Goal: Task Accomplishment & Management: Manage account settings

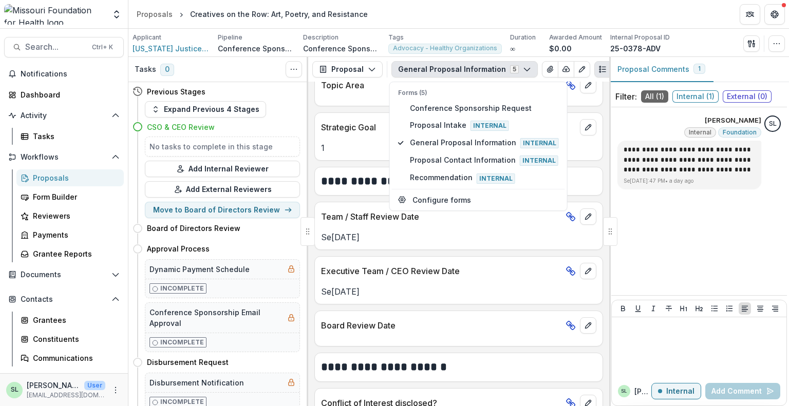
scroll to position [1220, 0]
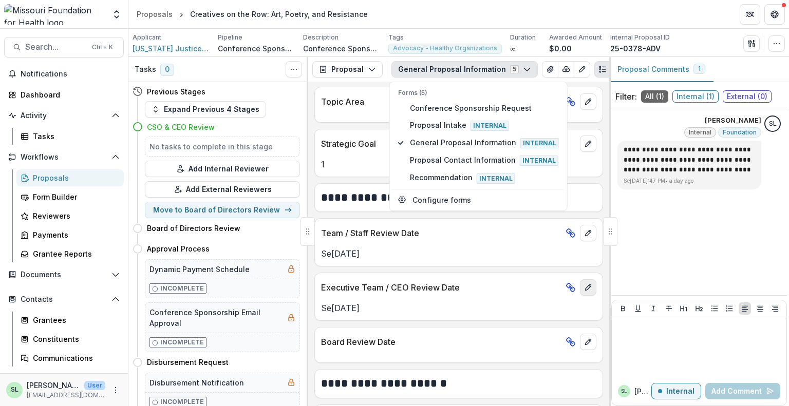
click at [584, 285] on icon "edit" at bounding box center [588, 288] width 8 height 8
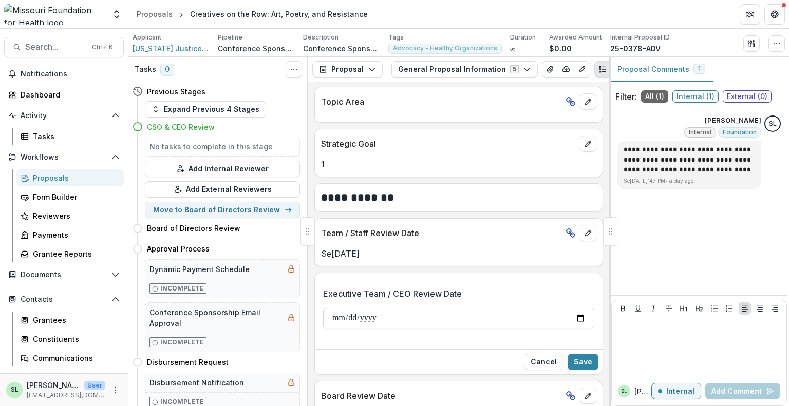
click at [386, 314] on input "**********" at bounding box center [458, 318] width 271 height 21
click at [385, 312] on input "**********" at bounding box center [458, 318] width 271 height 21
click at [586, 354] on button "Save" at bounding box center [583, 362] width 31 height 16
click at [784, 42] on button "button" at bounding box center [776, 43] width 16 height 16
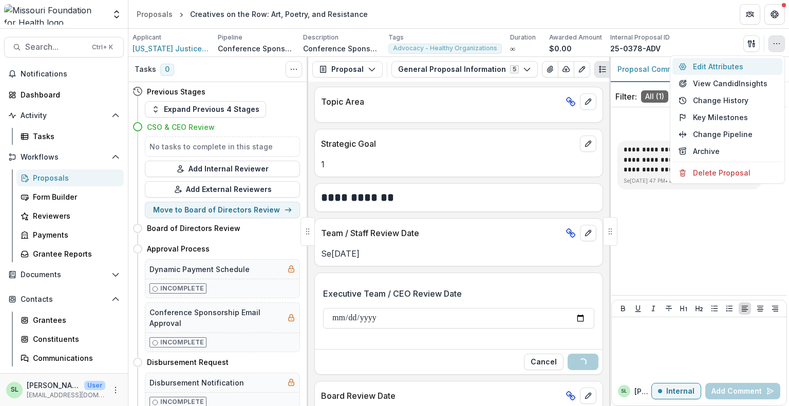
click at [705, 69] on button "Edit Attributes" at bounding box center [727, 66] width 110 height 17
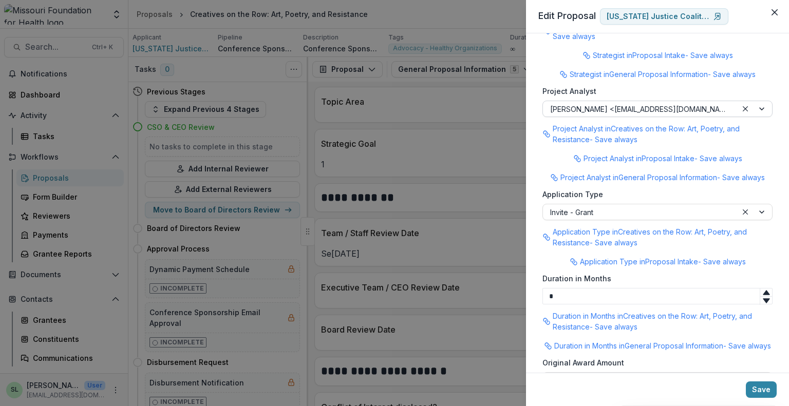
scroll to position [1175, 0]
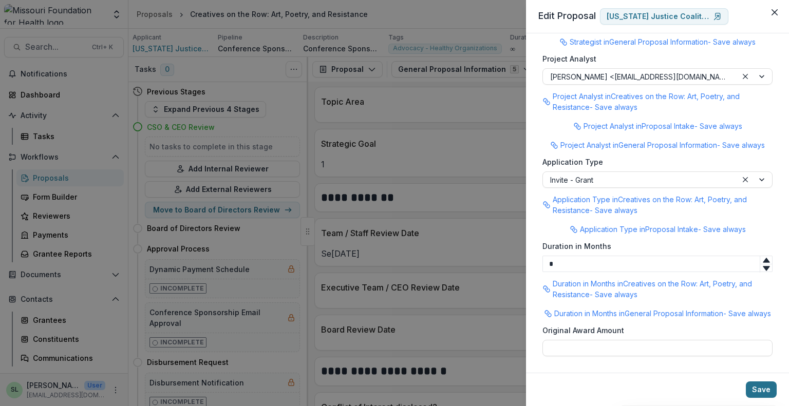
click at [762, 386] on button "Save" at bounding box center [761, 390] width 31 height 16
click at [463, 170] on div "**********" at bounding box center [394, 203] width 789 height 406
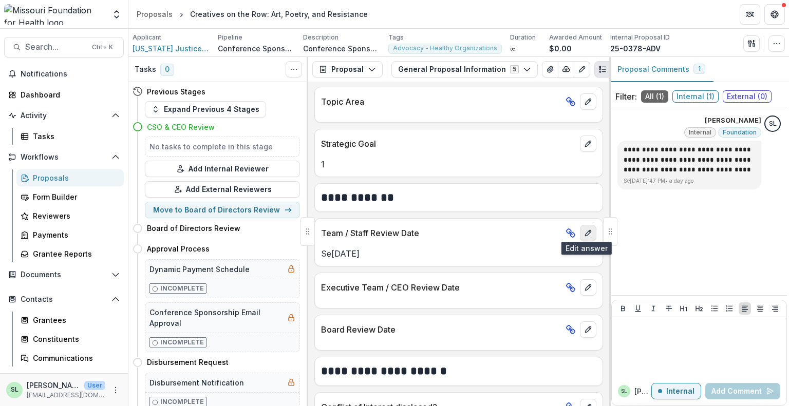
click at [584, 232] on icon "edit" at bounding box center [588, 233] width 8 height 8
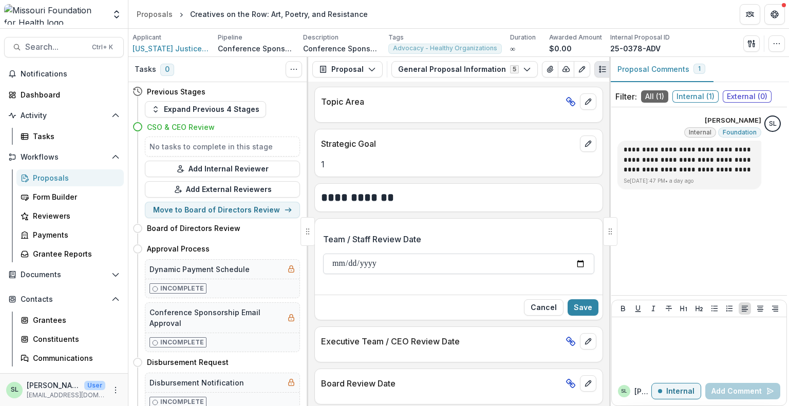
click at [393, 261] on input "**********" at bounding box center [458, 264] width 271 height 21
click at [579, 304] on button "Save" at bounding box center [583, 307] width 31 height 16
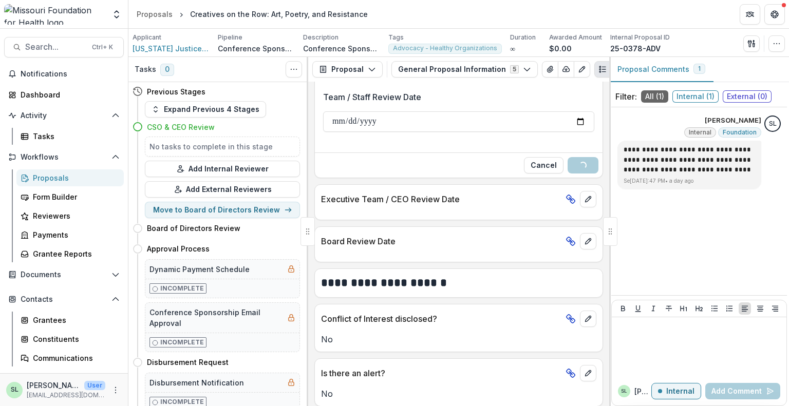
scroll to position [1364, 0]
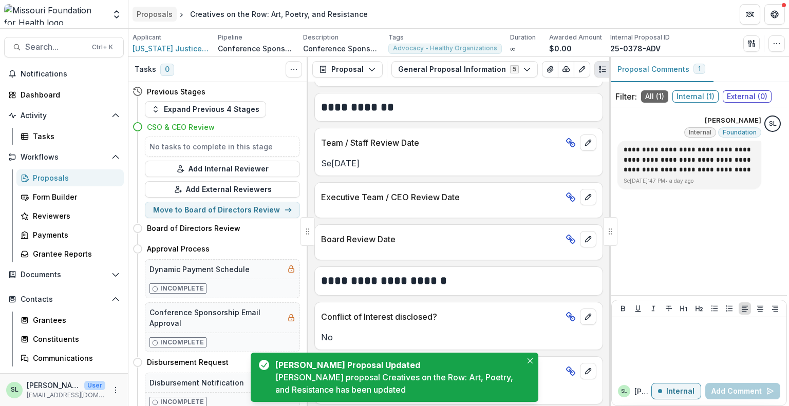
click at [163, 10] on div "Proposals" at bounding box center [155, 14] width 36 height 11
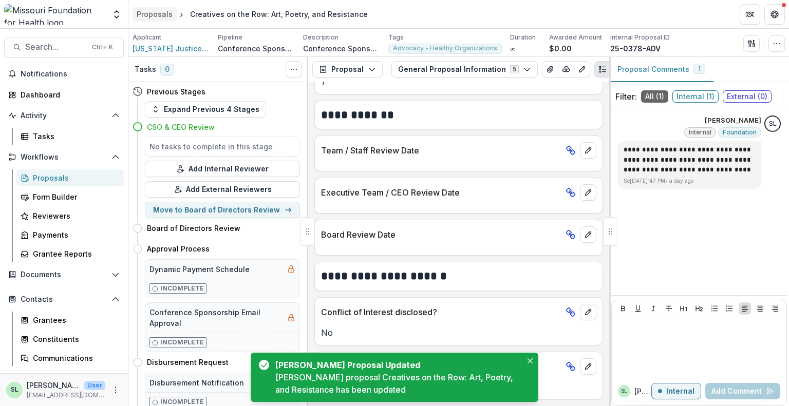
scroll to position [1298, 0]
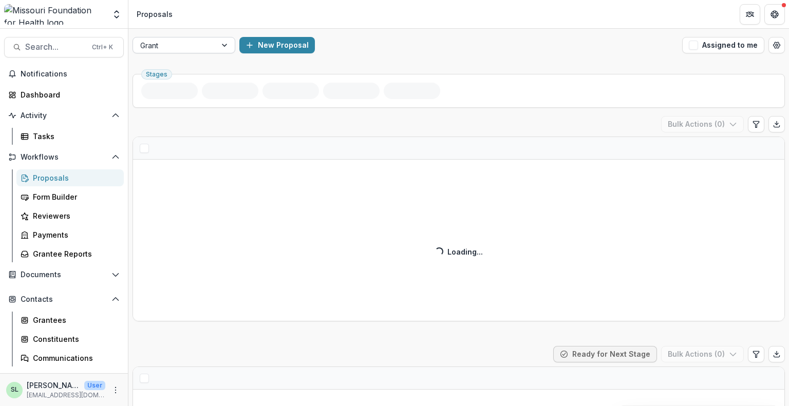
click at [212, 46] on div "Grant" at bounding box center [174, 45] width 83 height 15
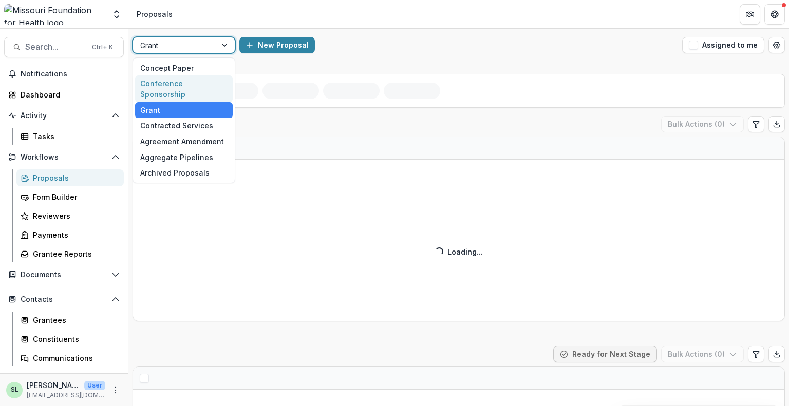
click at [196, 81] on div "Conference Sponsorship" at bounding box center [184, 89] width 98 height 27
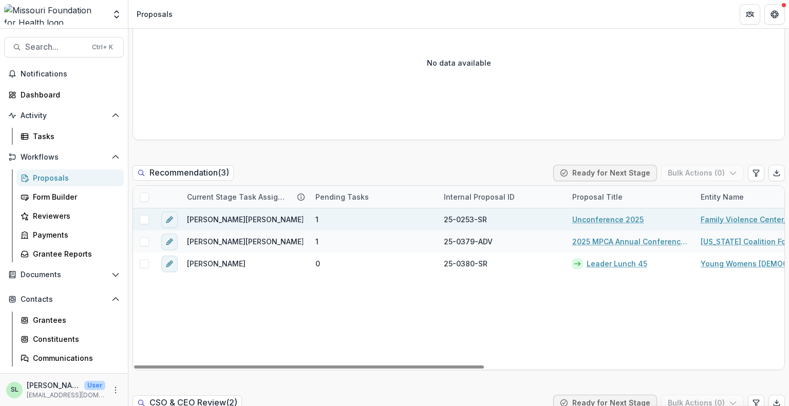
scroll to position [668, 0]
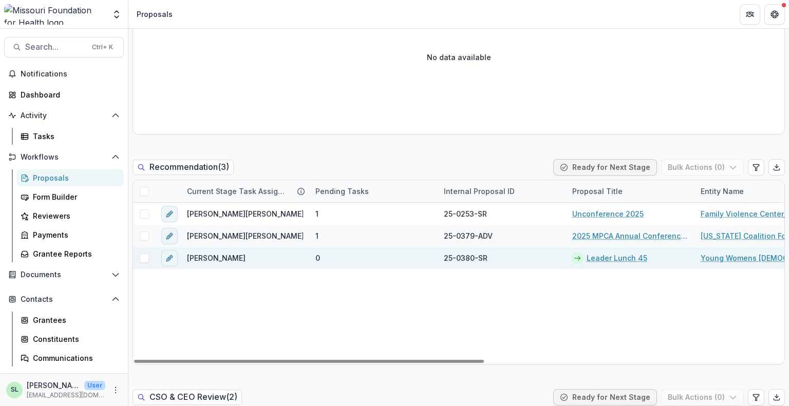
click at [613, 258] on link "Leader Lunch 45" at bounding box center [617, 258] width 61 height 11
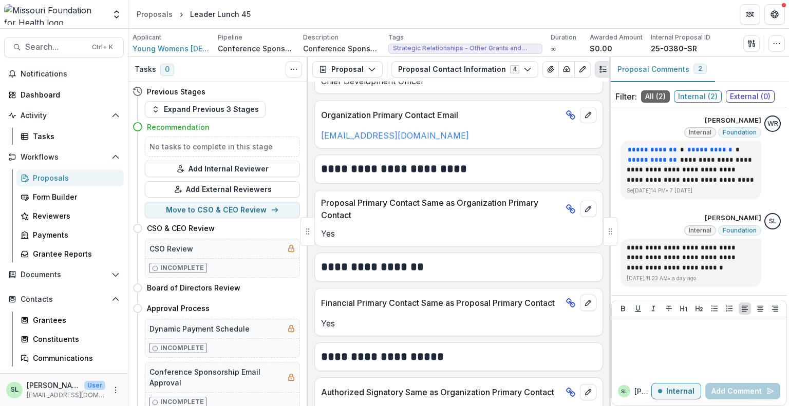
scroll to position [92, 0]
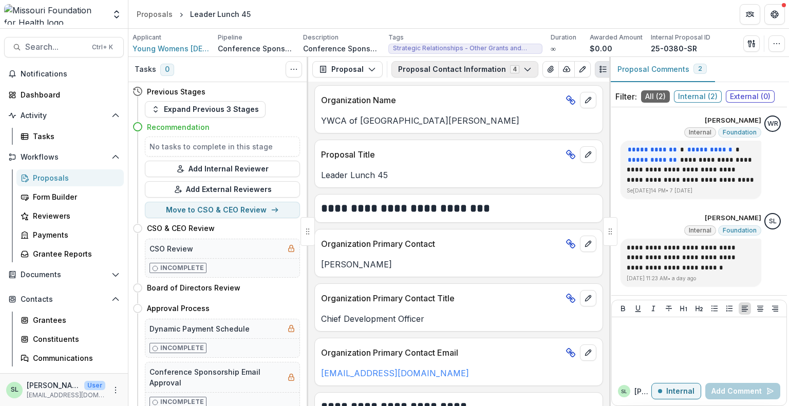
click at [464, 71] on button "Proposal Contact Information 4" at bounding box center [464, 69] width 147 height 16
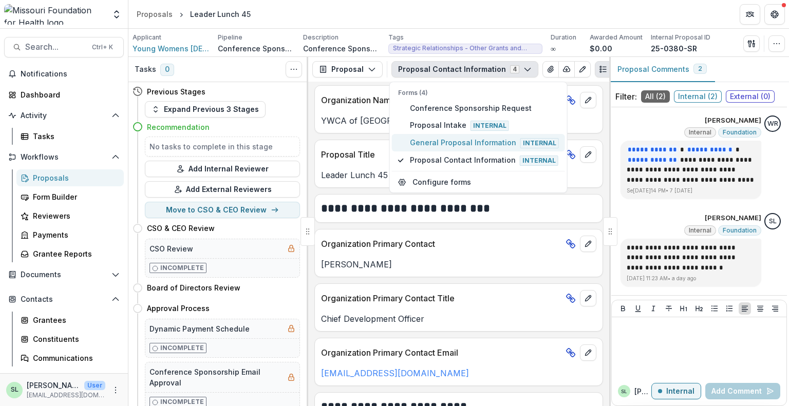
click at [460, 141] on span "General Proposal Information Internal" at bounding box center [484, 142] width 149 height 11
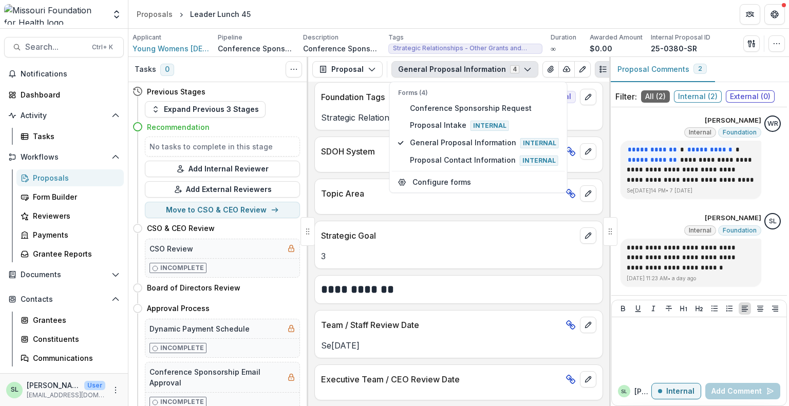
scroll to position [1479, 0]
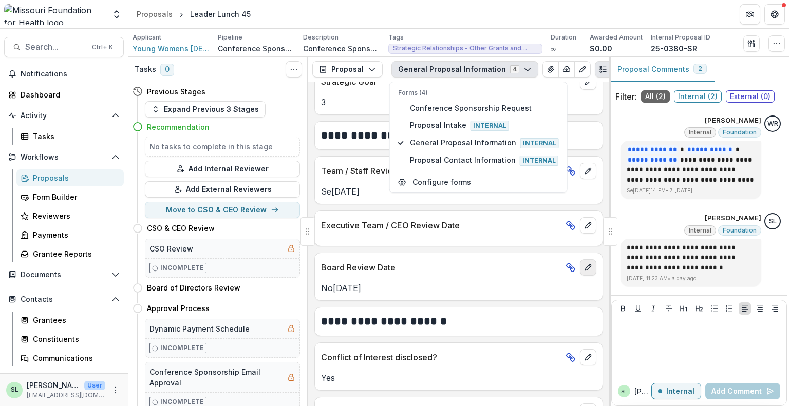
click at [588, 268] on button "edit" at bounding box center [588, 267] width 16 height 16
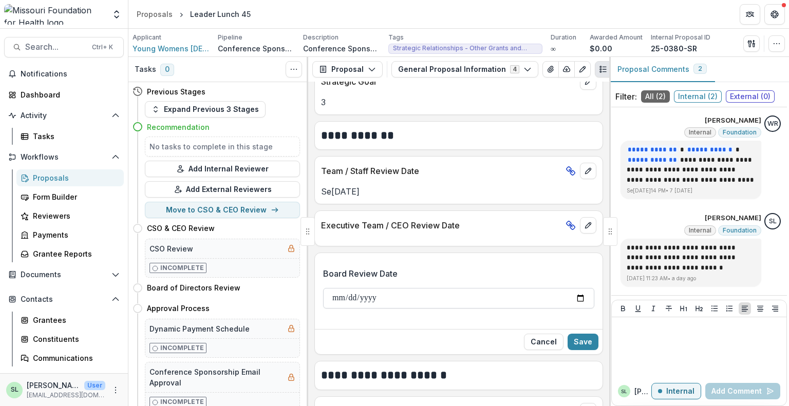
click at [336, 292] on input "**********" at bounding box center [458, 298] width 271 height 21
click at [589, 340] on button "Save" at bounding box center [583, 342] width 31 height 16
drag, startPoint x: 581, startPoint y: 152, endPoint x: 586, endPoint y: 162, distance: 10.6
click at [582, 156] on div "Team / Staff Review Date [DATE]" at bounding box center [458, 180] width 289 height 48
click at [586, 167] on icon "edit" at bounding box center [588, 171] width 8 height 8
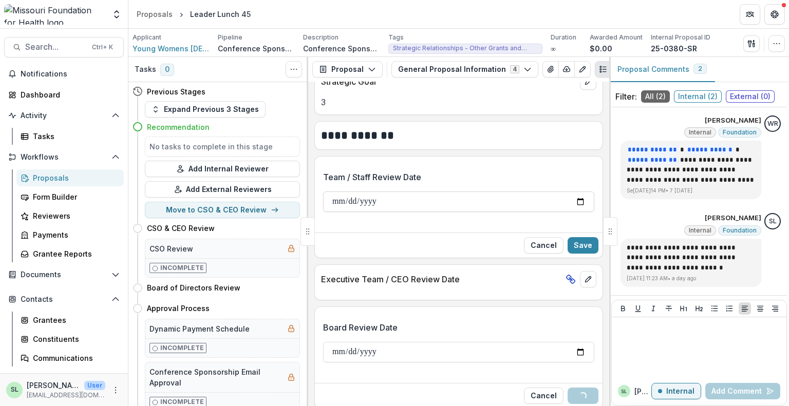
click at [330, 196] on input "**********" at bounding box center [458, 202] width 271 height 21
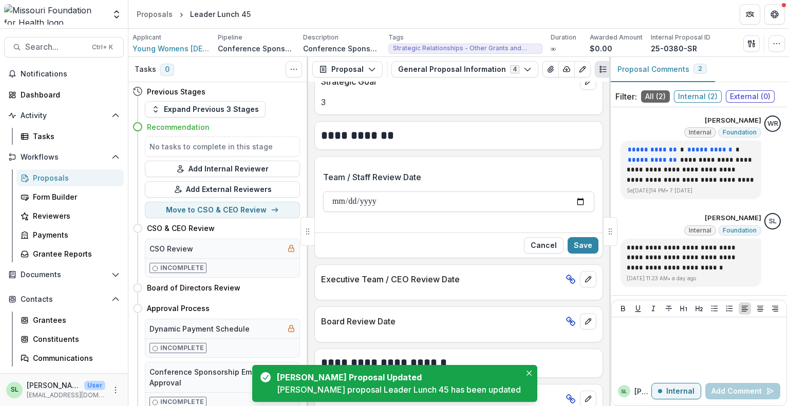
click at [338, 197] on input "**********" at bounding box center [458, 202] width 271 height 21
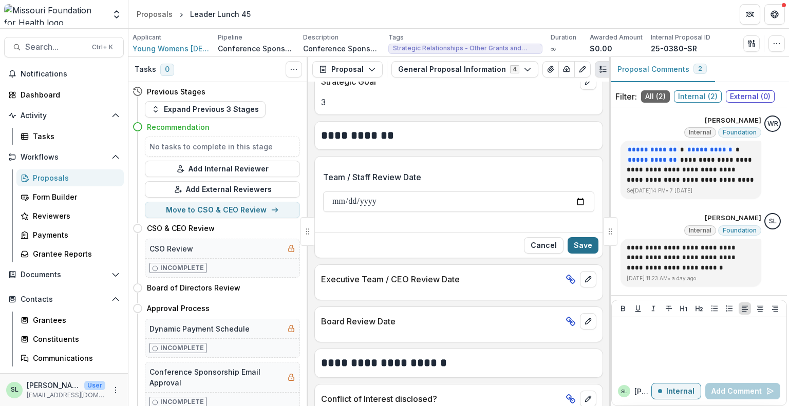
click at [583, 243] on button "Save" at bounding box center [583, 245] width 31 height 16
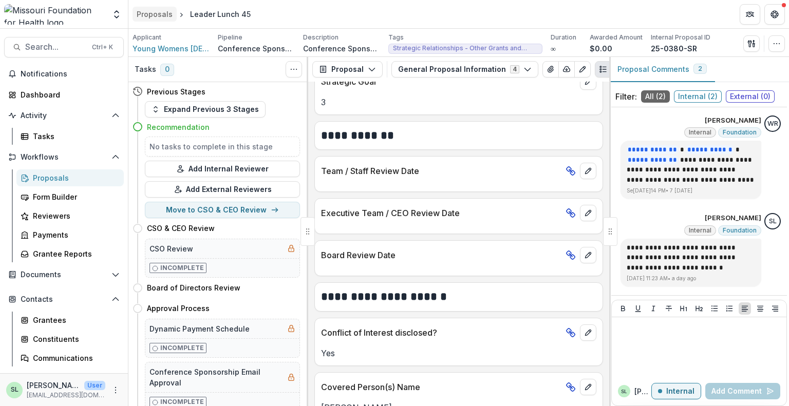
click at [161, 17] on div "Proposals" at bounding box center [155, 14] width 36 height 11
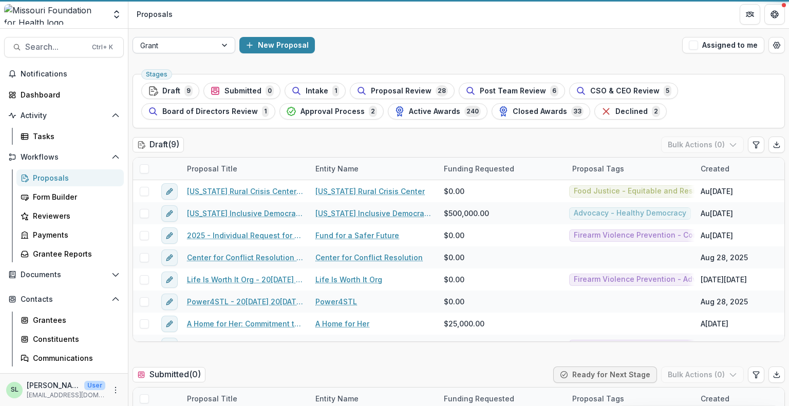
click at [191, 46] on div at bounding box center [174, 45] width 69 height 13
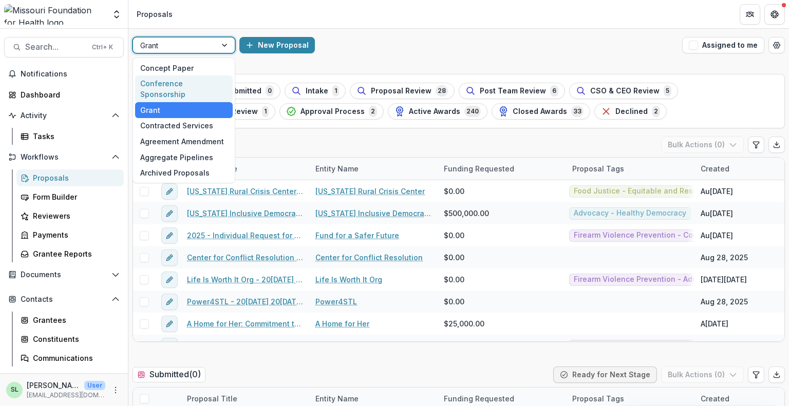
click at [182, 80] on div "Conference Sponsorship" at bounding box center [184, 89] width 98 height 27
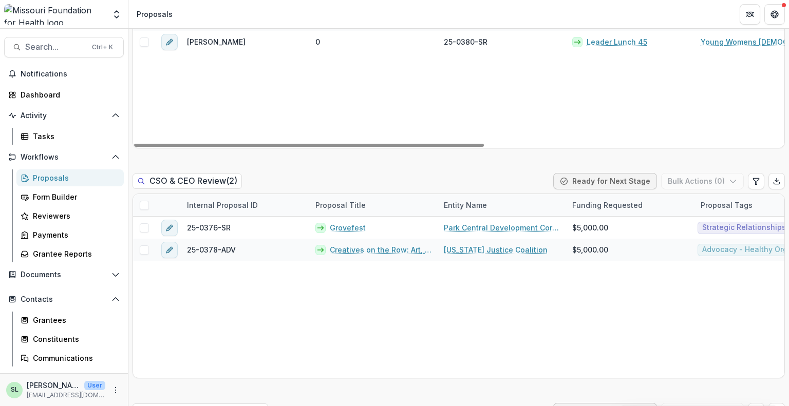
scroll to position [925, 0]
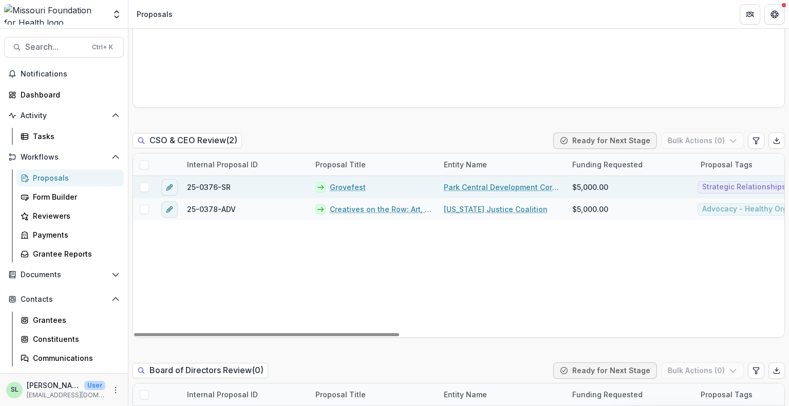
click at [353, 189] on link "Grovefest" at bounding box center [348, 187] width 36 height 11
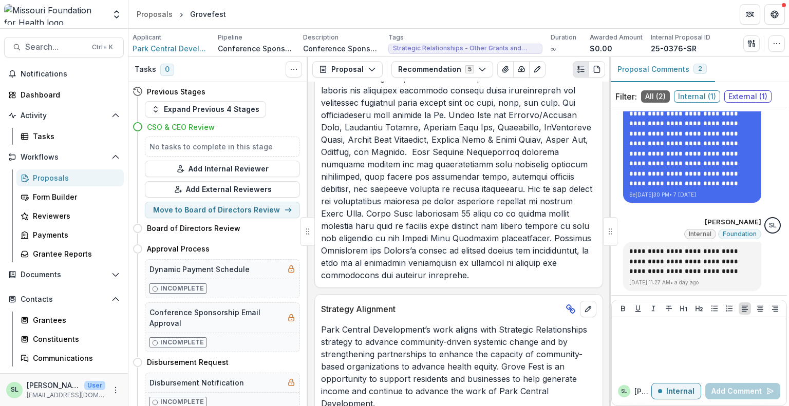
scroll to position [350, 0]
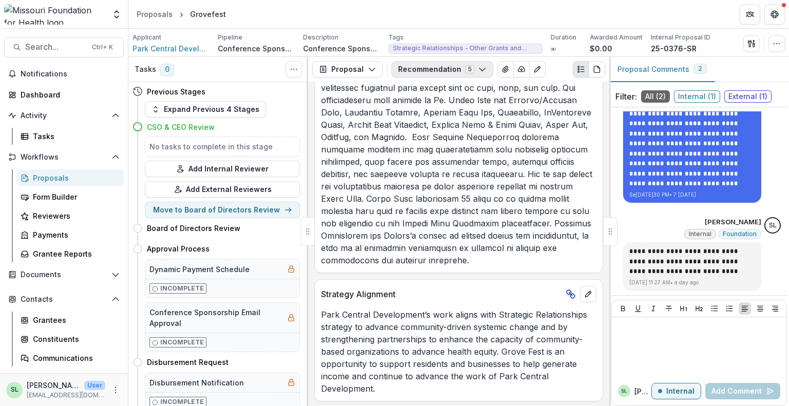
click at [468, 70] on button "Recommendation 5" at bounding box center [442, 69] width 102 height 16
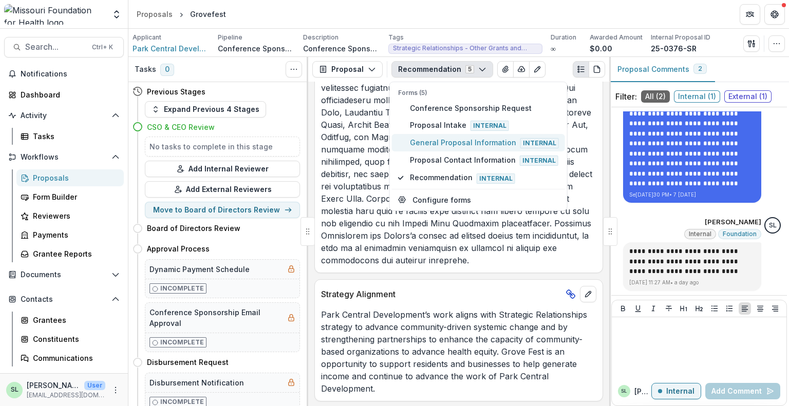
click at [441, 138] on span "General Proposal Information Internal" at bounding box center [484, 142] width 149 height 11
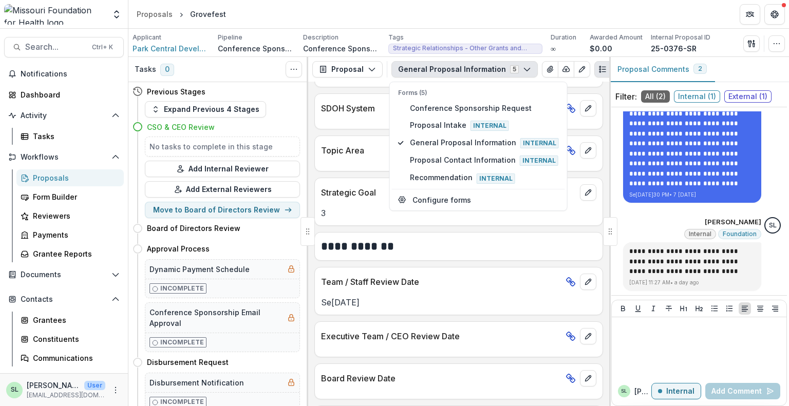
scroll to position [1156, 0]
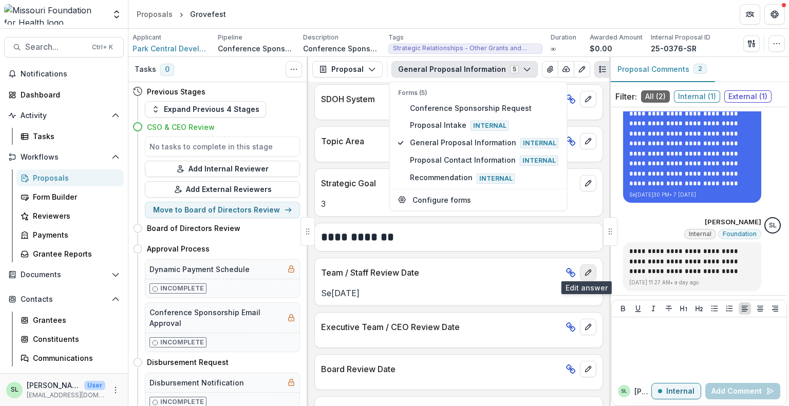
click at [584, 269] on icon "edit" at bounding box center [588, 273] width 8 height 8
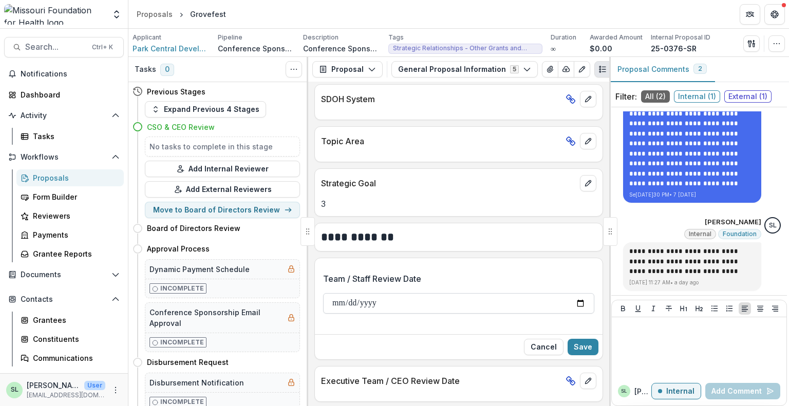
click at [339, 297] on input "**********" at bounding box center [458, 303] width 271 height 21
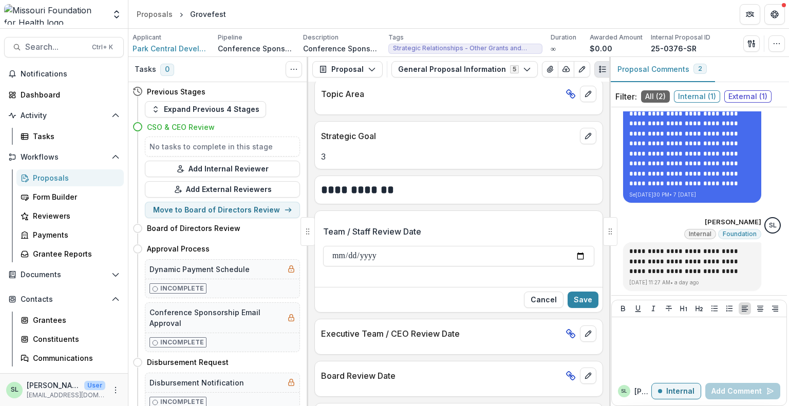
scroll to position [1258, 0]
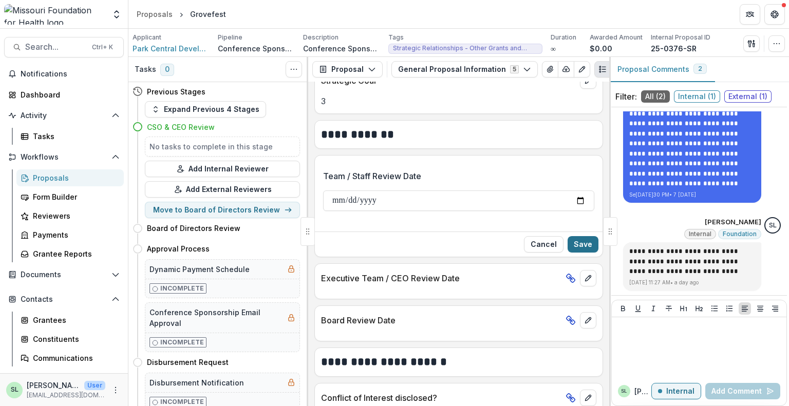
click at [573, 242] on button "Save" at bounding box center [583, 244] width 31 height 16
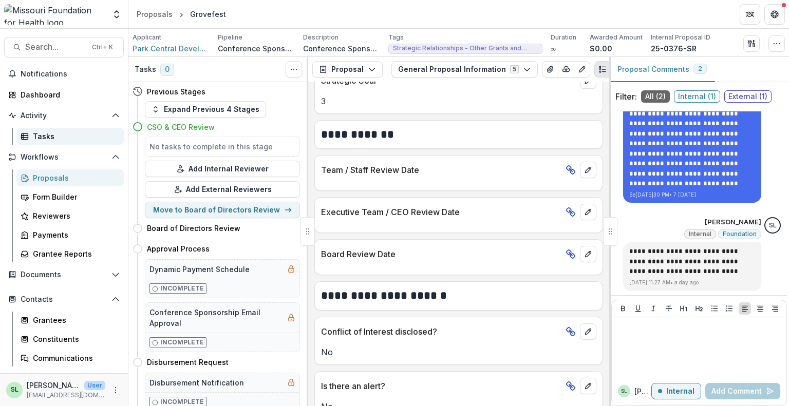
click at [35, 131] on div "Tasks" at bounding box center [74, 136] width 83 height 11
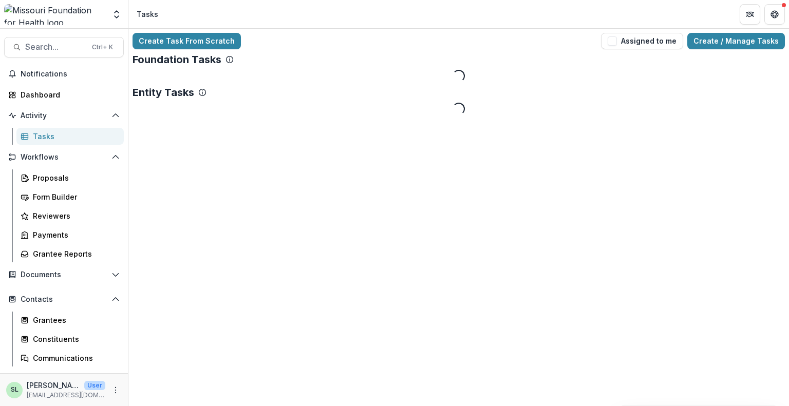
click at [645, 51] on div "Create Task From Scratch Assigned to me Create / Manage Tasks Foundation Tasks …" at bounding box center [458, 74] width 661 height 90
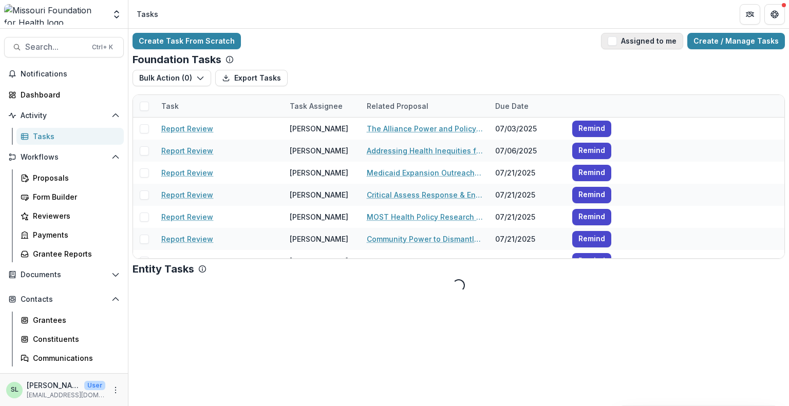
click at [642, 47] on button "Assigned to me" at bounding box center [642, 41] width 82 height 16
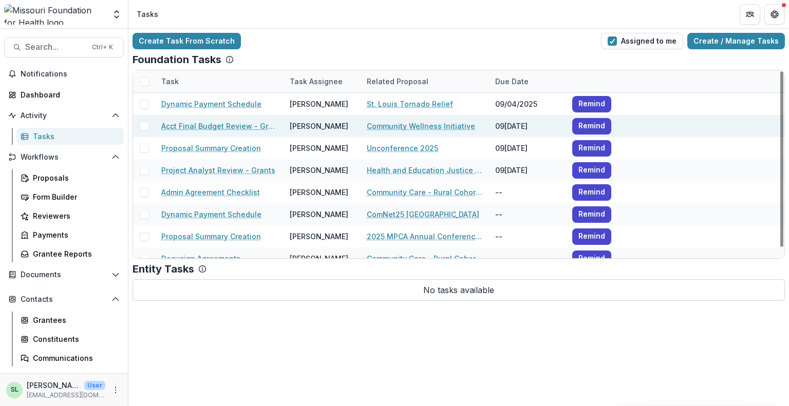
click at [216, 126] on link "Acct Final Budget Review - Grants" at bounding box center [219, 126] width 116 height 11
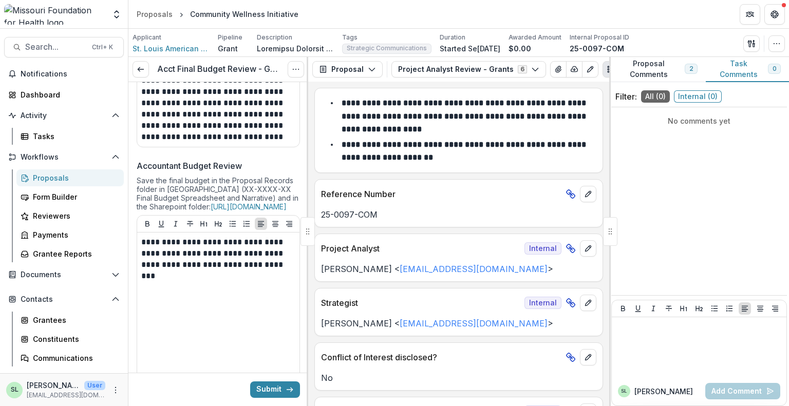
scroll to position [822, 0]
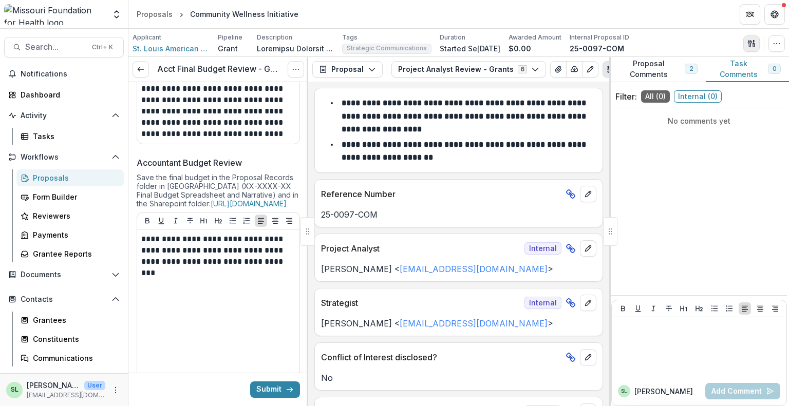
click at [752, 43] on icon "button" at bounding box center [751, 44] width 8 height 8
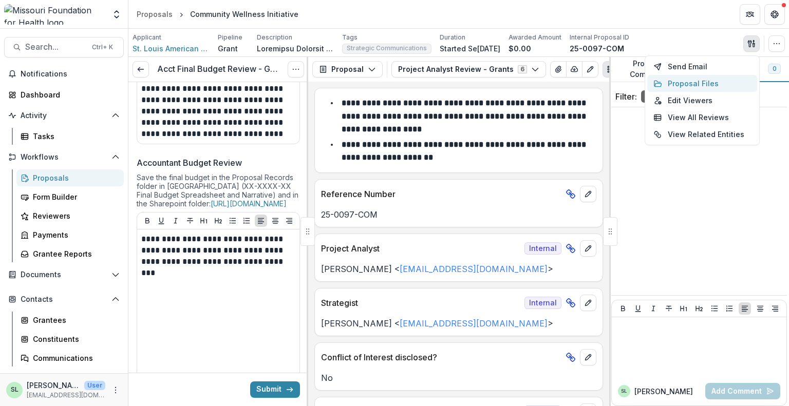
click at [705, 84] on button "Proposal Files" at bounding box center [702, 83] width 110 height 17
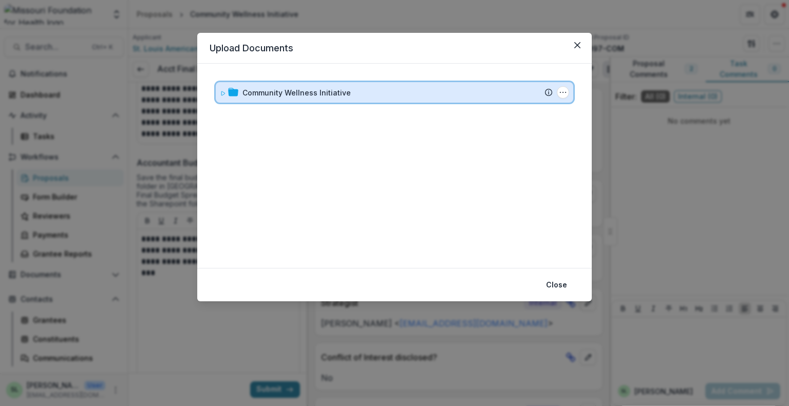
click at [317, 86] on div "Community Wellness Initiative Submission Temelio Proposal Attached proposal doc…" at bounding box center [394, 92] width 357 height 21
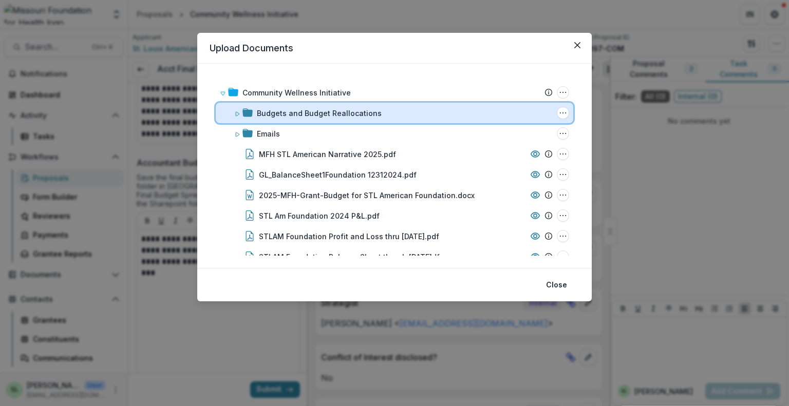
click at [350, 106] on div "Budgets and Budget Reallocations Folder Options Rename Add Subfolder Delete" at bounding box center [394, 113] width 357 height 21
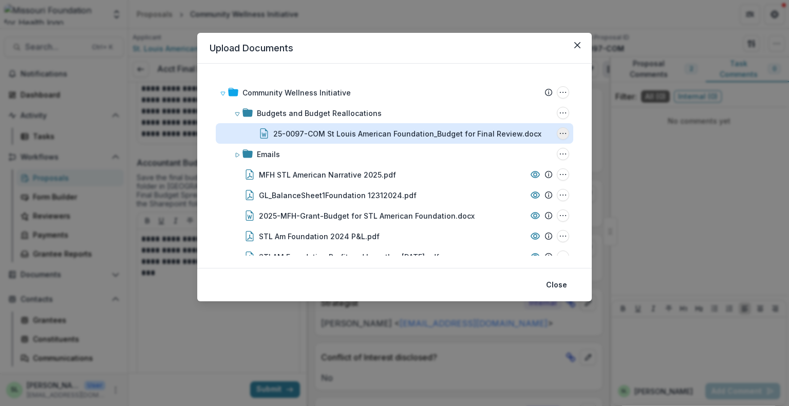
click at [559, 131] on icon "25-0097-COM St Louis American Foundation_Budget for Final Review.docx Options" at bounding box center [563, 133] width 8 height 8
click at [486, 184] on button "Rename" at bounding box center [512, 187] width 110 height 17
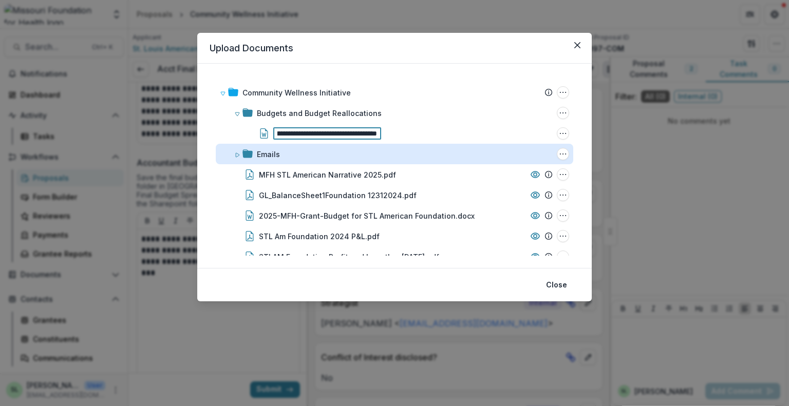
scroll to position [0, 150]
type input "**********"
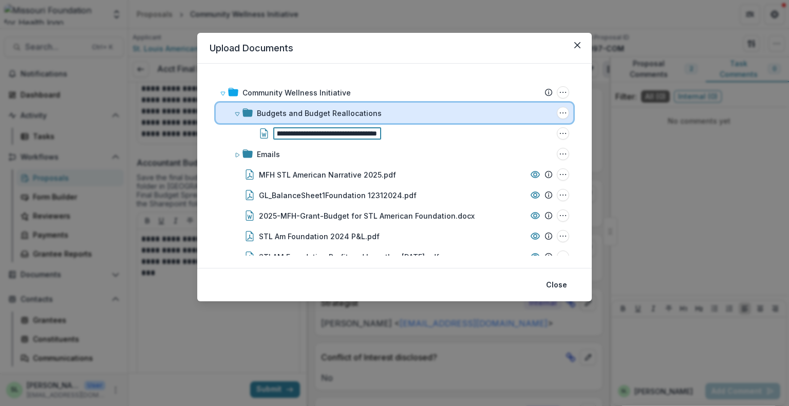
click at [387, 115] on div "Budgets and Budget Reallocations" at bounding box center [405, 113] width 296 height 11
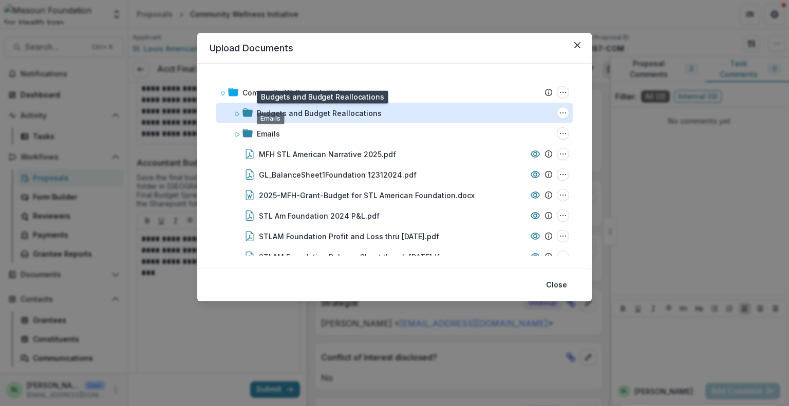
click at [257, 116] on div "Budgets and Budget Reallocations" at bounding box center [319, 113] width 125 height 11
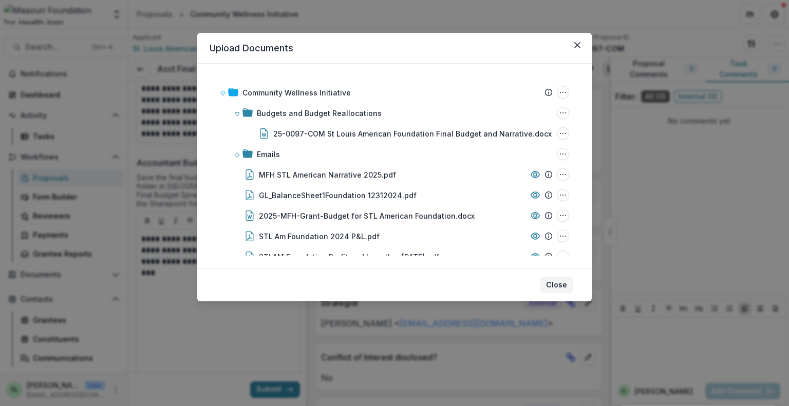
click at [560, 288] on button "Close" at bounding box center [556, 285] width 33 height 16
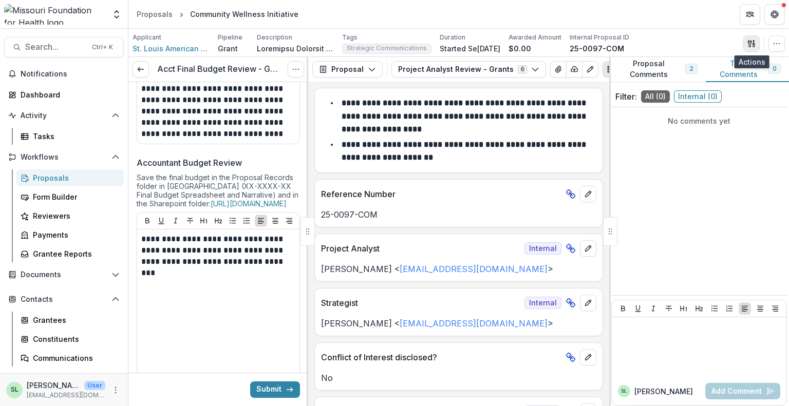
click at [746, 43] on button "button" at bounding box center [751, 43] width 16 height 16
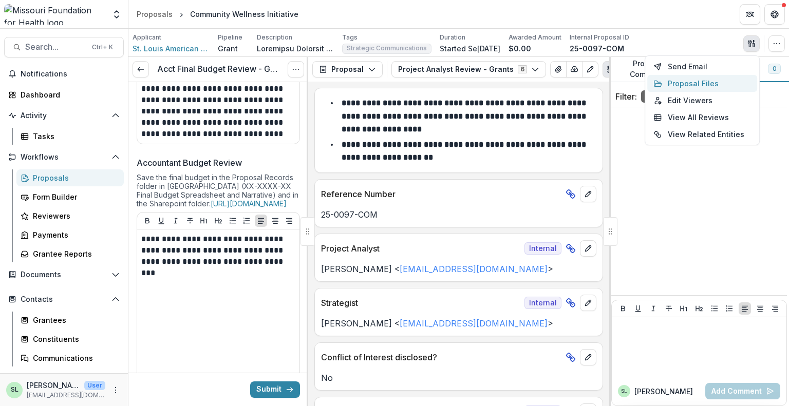
click at [684, 78] on button "Proposal Files" at bounding box center [702, 83] width 110 height 17
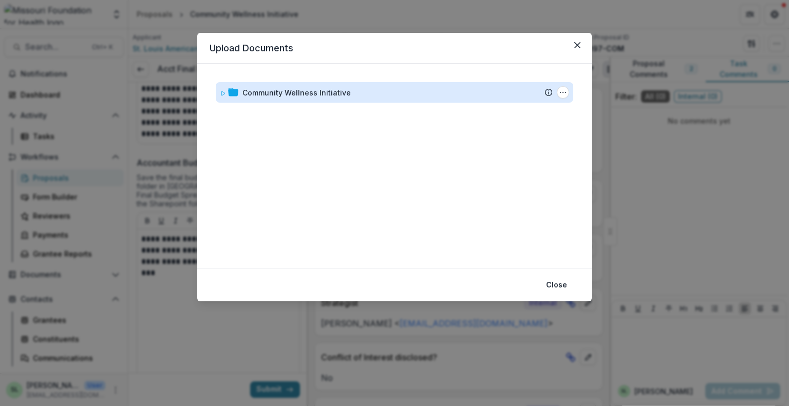
click at [290, 97] on div "Community Wellness Initiative" at bounding box center [296, 92] width 108 height 11
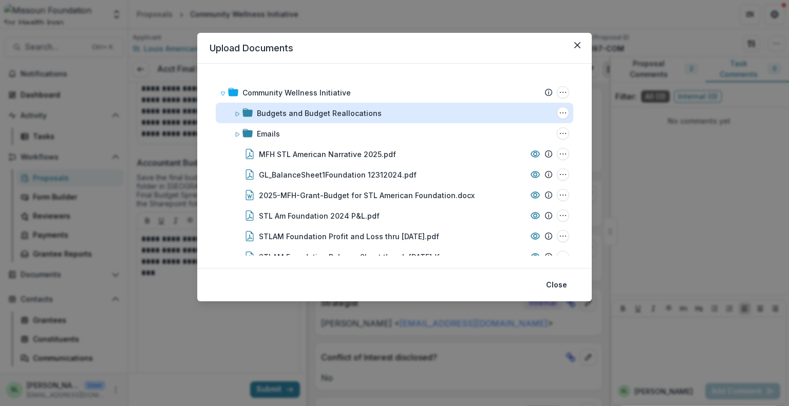
click at [298, 110] on div "Budgets and Budget Reallocations" at bounding box center [319, 113] width 125 height 11
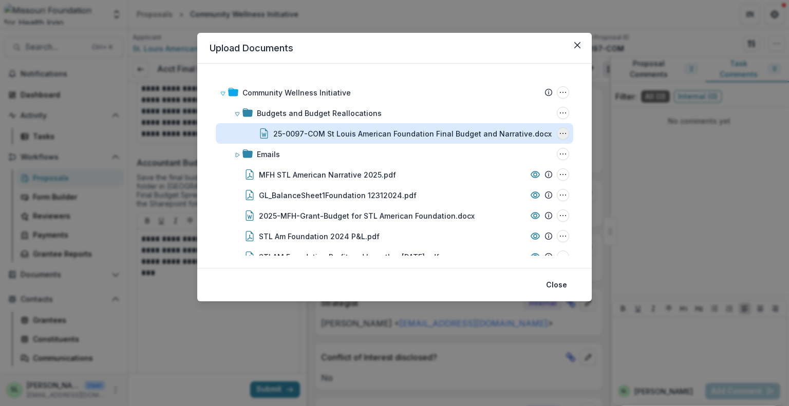
click at [557, 131] on button "25-0097-COM St Louis American Foundation Final Budget and Narrative.docx Options" at bounding box center [563, 133] width 12 height 12
click at [493, 189] on button "Rename" at bounding box center [512, 187] width 110 height 17
click at [329, 134] on input "**********" at bounding box center [327, 133] width 108 height 12
type input "**********"
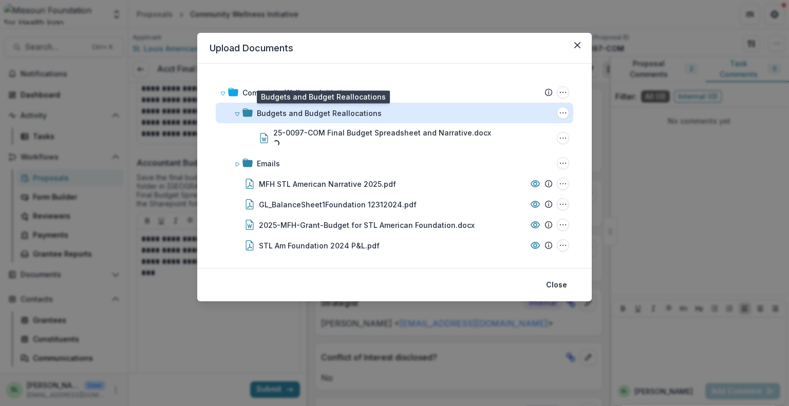
click at [359, 114] on div "Budgets and Budget Reallocations" at bounding box center [319, 113] width 125 height 11
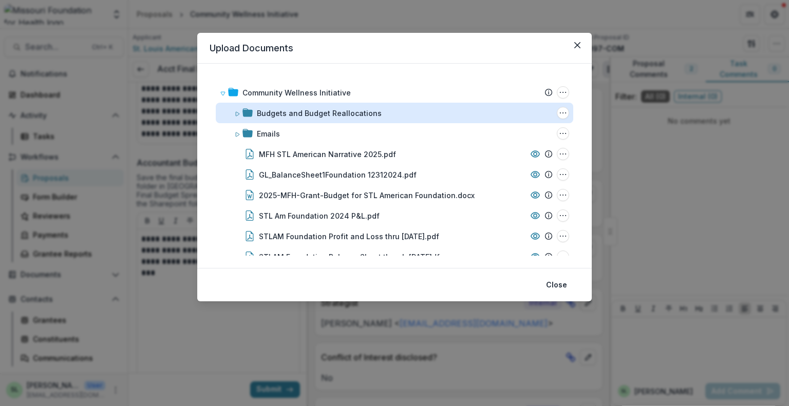
click at [359, 113] on div "Budgets and Budget Reallocations" at bounding box center [319, 113] width 125 height 11
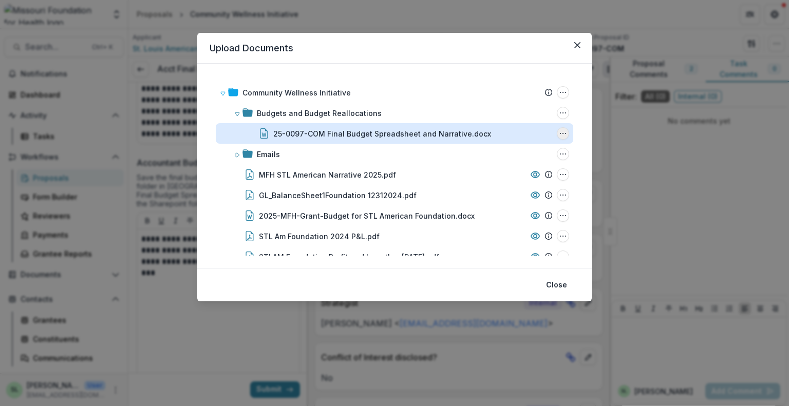
click at [563, 130] on icon "25-0097-COM Final Budget Spreadsheet and Narrative.docx Options" at bounding box center [563, 133] width 8 height 8
click at [506, 168] on button "Download" at bounding box center [512, 170] width 110 height 17
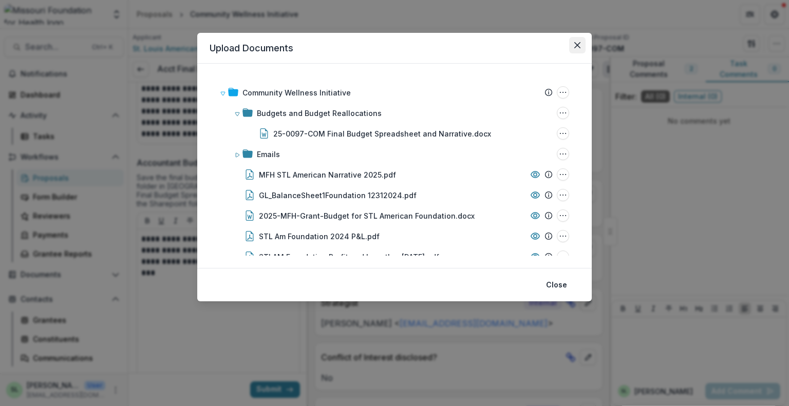
click at [578, 49] on button "Close" at bounding box center [577, 45] width 16 height 16
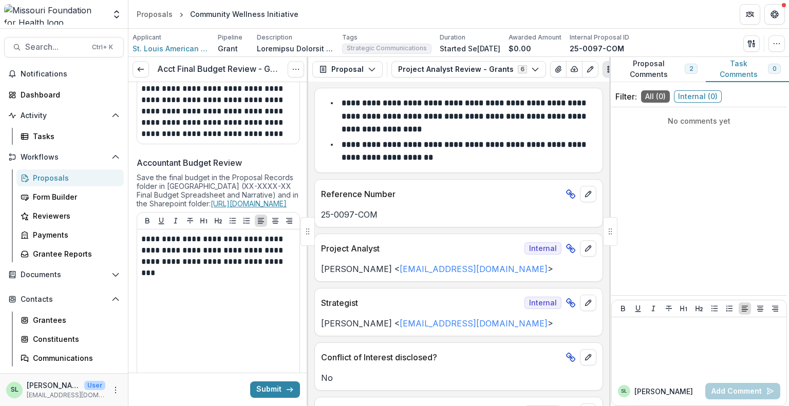
click at [211, 208] on link "[URL][DOMAIN_NAME]" at bounding box center [249, 203] width 76 height 9
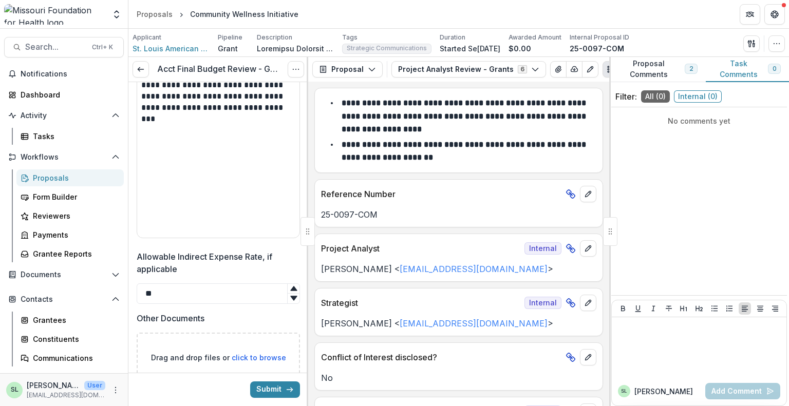
scroll to position [1083, 0]
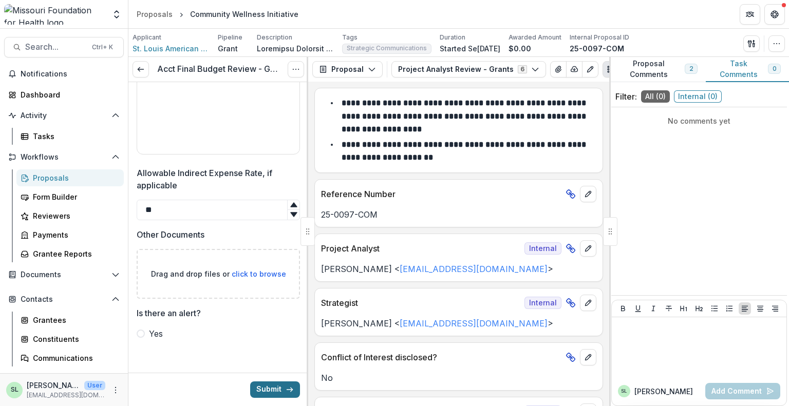
click at [266, 389] on button "Submit" at bounding box center [275, 390] width 50 height 16
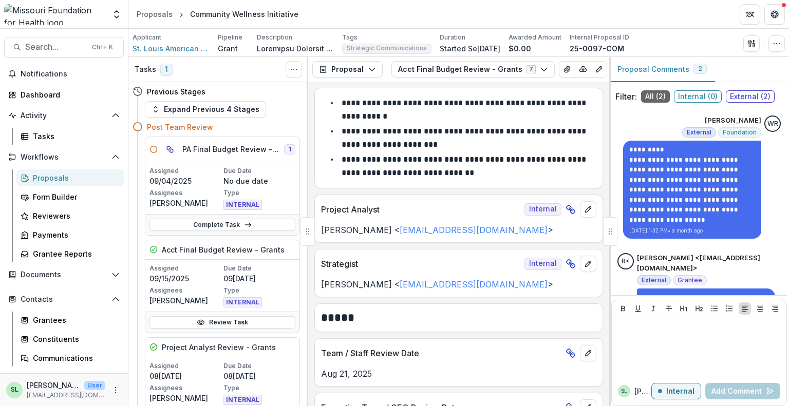
click at [64, 180] on div "Proposals" at bounding box center [74, 178] width 83 height 11
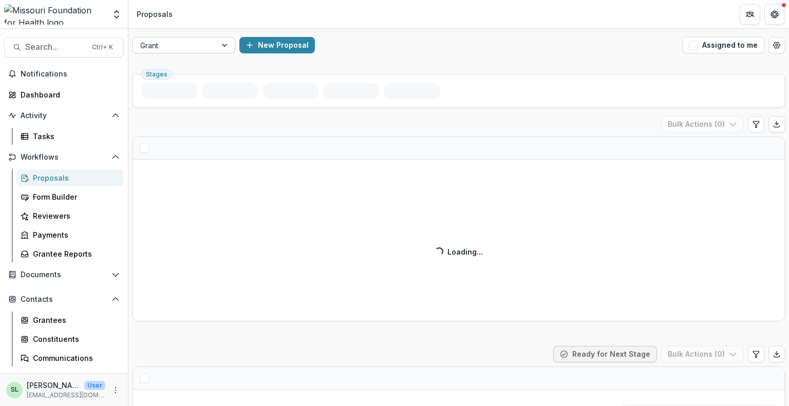
click at [187, 49] on div at bounding box center [174, 45] width 69 height 13
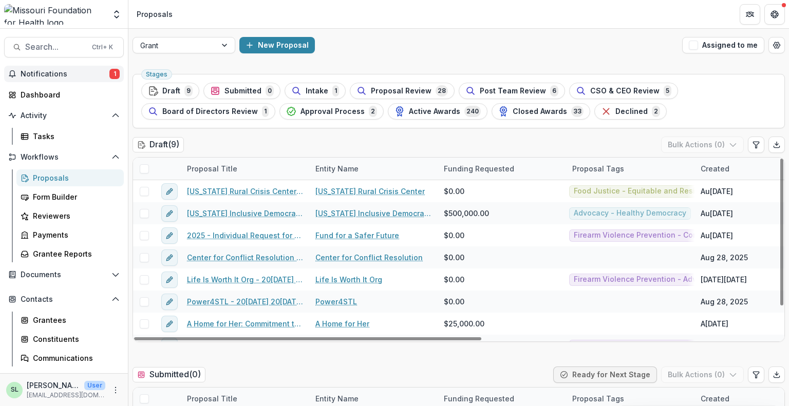
click at [60, 67] on button "Notifications 1" at bounding box center [64, 74] width 120 height 16
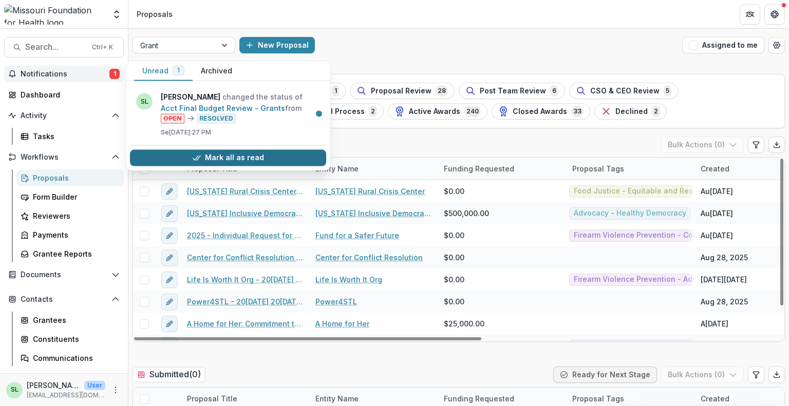
click at [238, 157] on button "Mark all as read" at bounding box center [228, 157] width 196 height 16
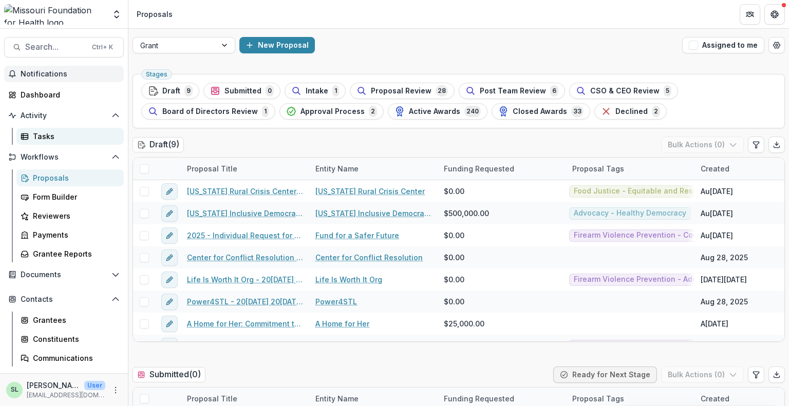
click at [37, 135] on div "Tasks" at bounding box center [74, 136] width 83 height 11
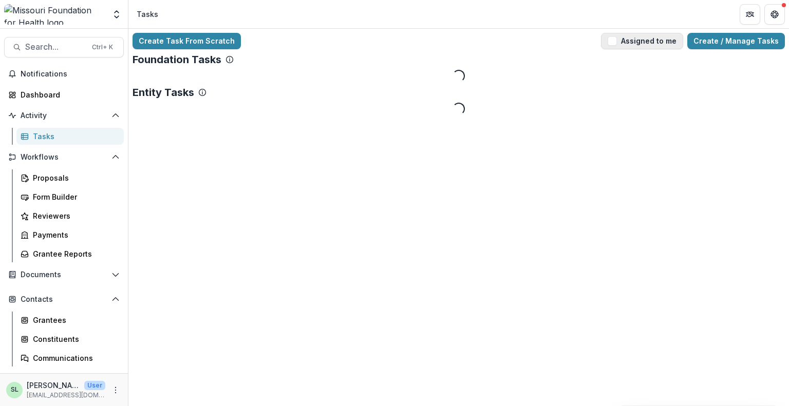
click at [638, 49] on button "Assigned to me" at bounding box center [642, 41] width 82 height 16
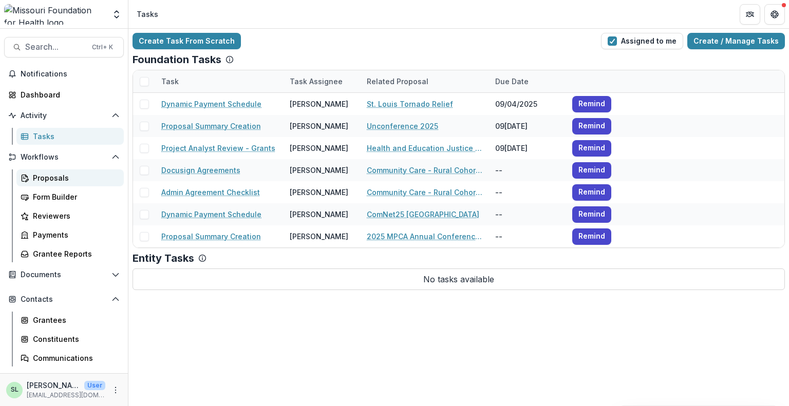
click at [40, 177] on div "Proposals" at bounding box center [74, 178] width 83 height 11
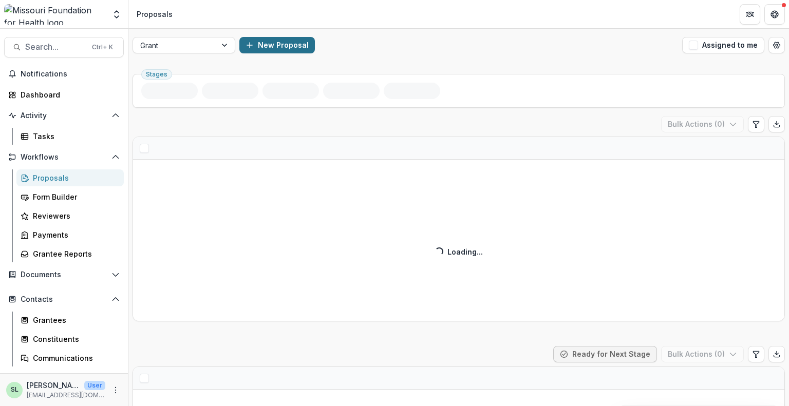
click at [276, 42] on button "New Proposal" at bounding box center [277, 45] width 76 height 16
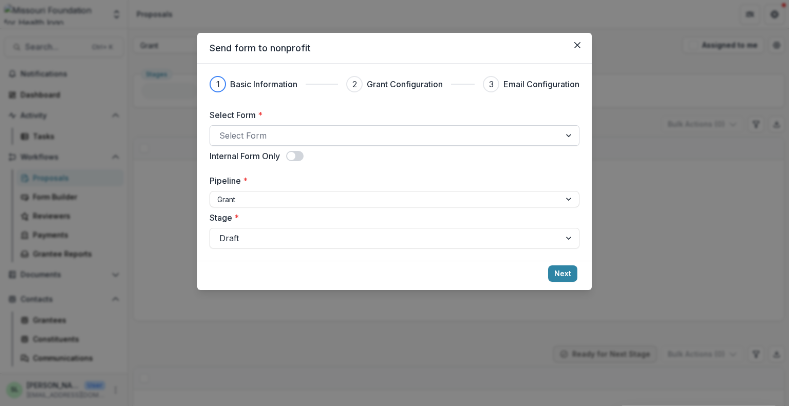
click at [413, 134] on div at bounding box center [385, 135] width 332 height 14
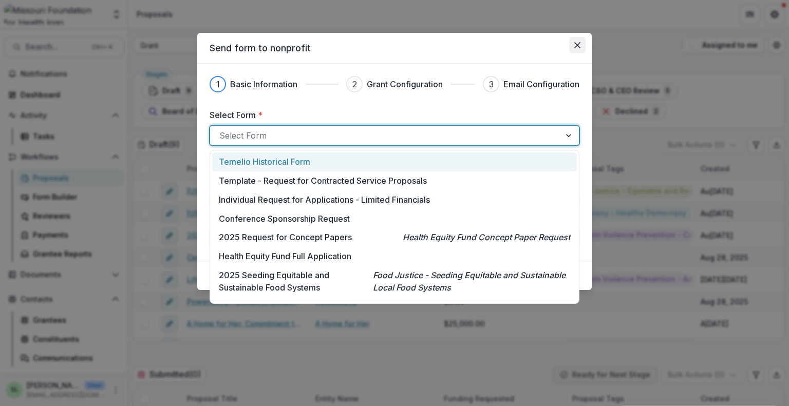
click at [574, 45] on icon "Close" at bounding box center [577, 45] width 6 height 6
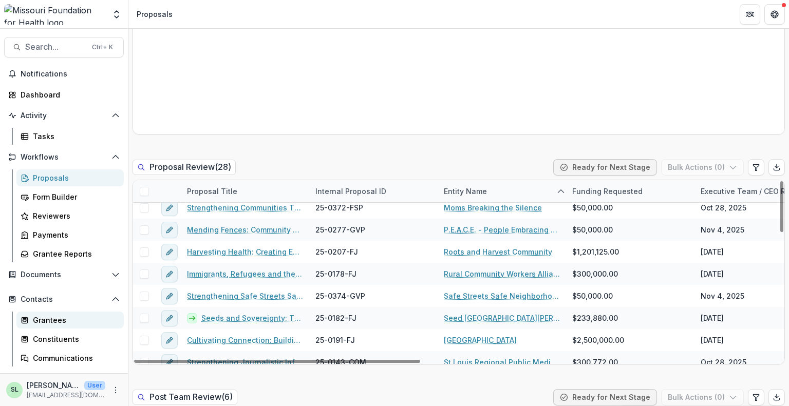
scroll to position [72, 0]
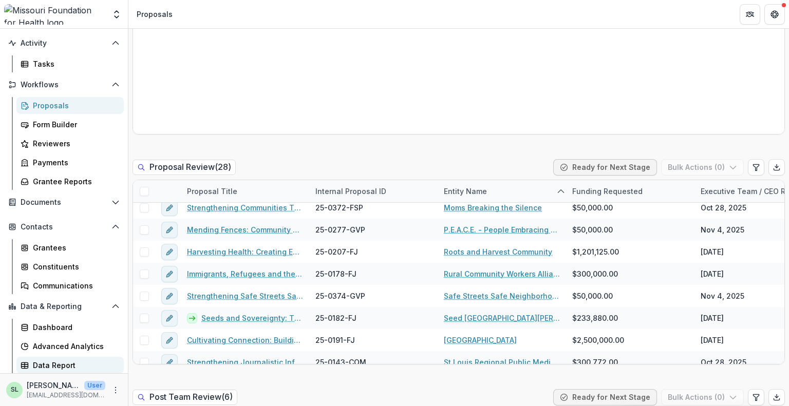
click at [53, 362] on div "Data Report" at bounding box center [74, 365] width 83 height 11
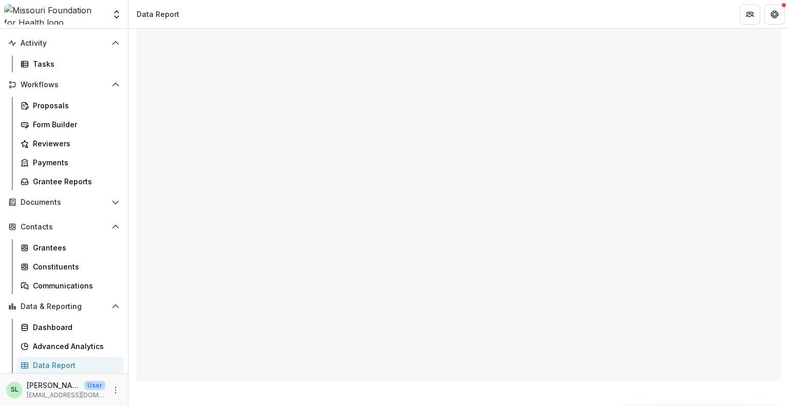
scroll to position [55, 0]
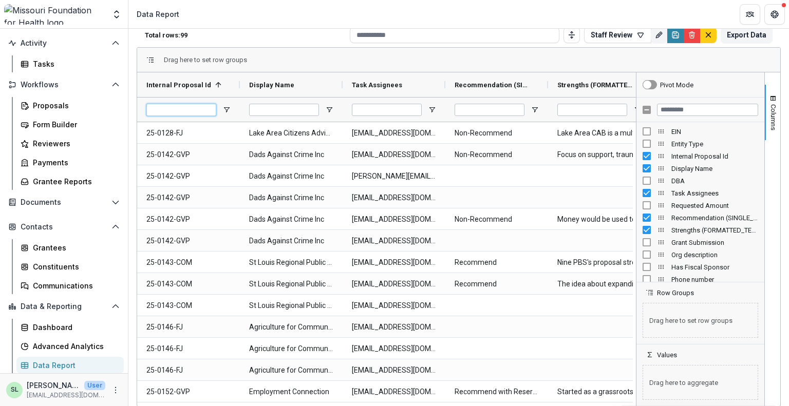
click at [182, 109] on input "Internal Proposal Id Filter Input" at bounding box center [181, 110] width 70 height 12
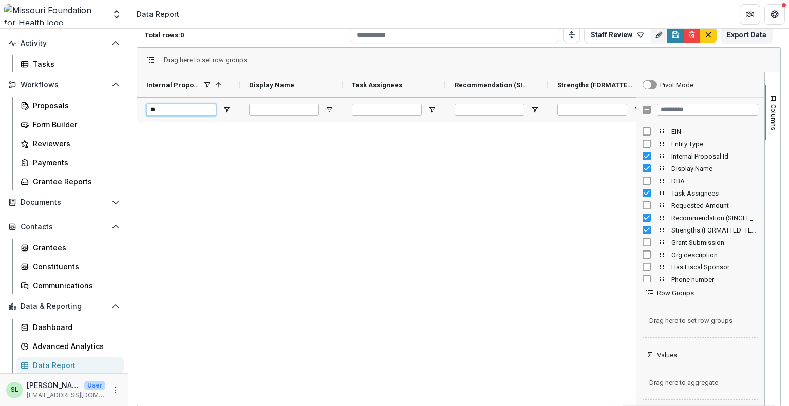
type input "*"
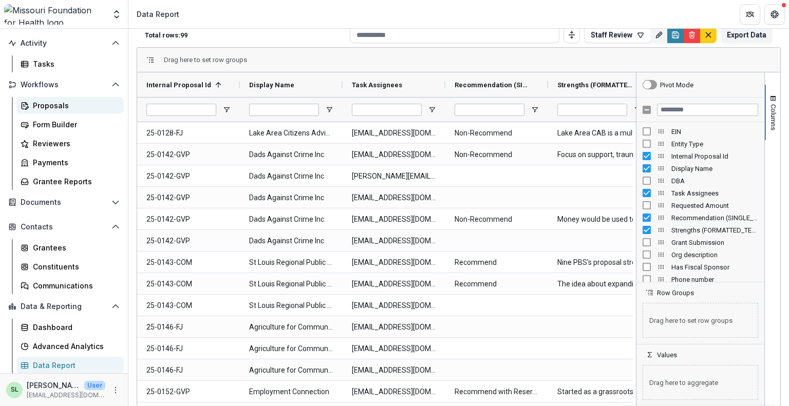
click at [43, 110] on div "Proposals" at bounding box center [74, 105] width 83 height 11
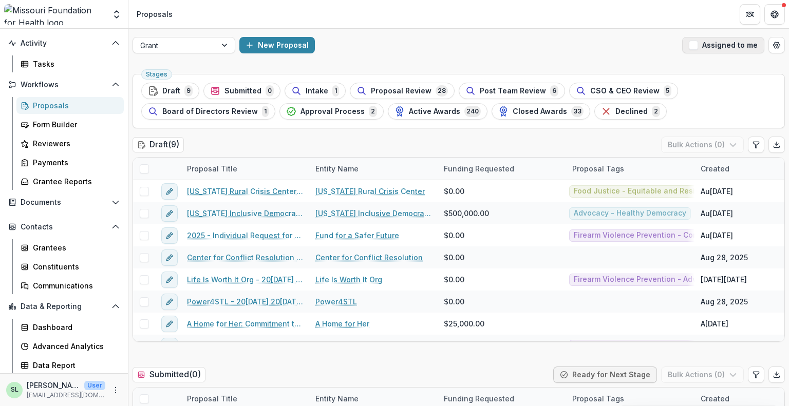
click at [717, 47] on button "Assigned to me" at bounding box center [723, 45] width 82 height 16
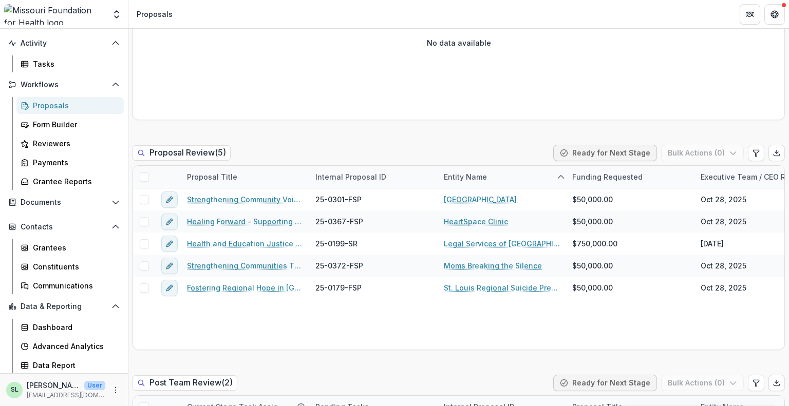
scroll to position [822, 0]
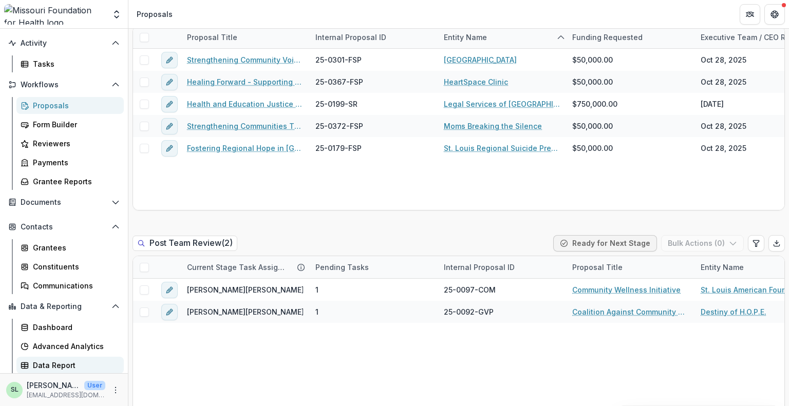
click at [72, 366] on div "Data Report" at bounding box center [74, 365] width 83 height 11
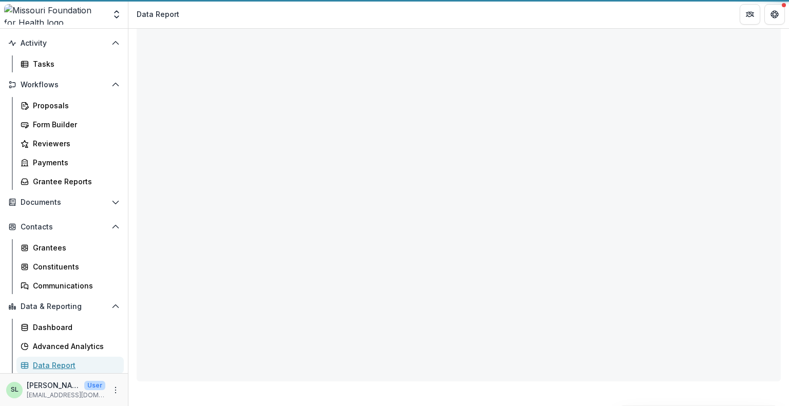
scroll to position [55, 0]
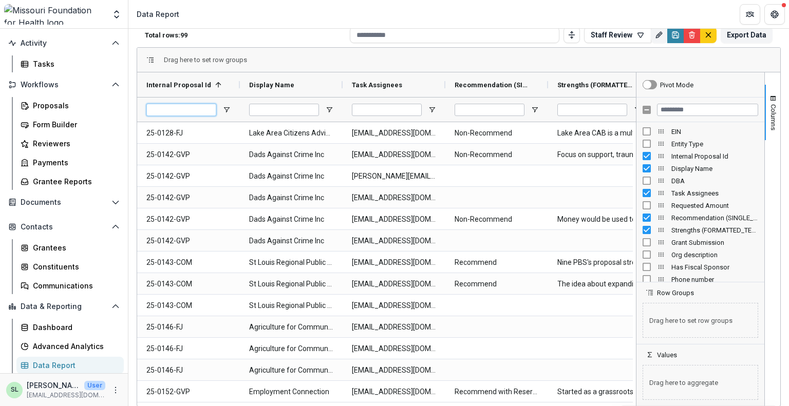
click at [172, 113] on input "Internal Proposal Id Filter Input" at bounding box center [181, 110] width 70 height 12
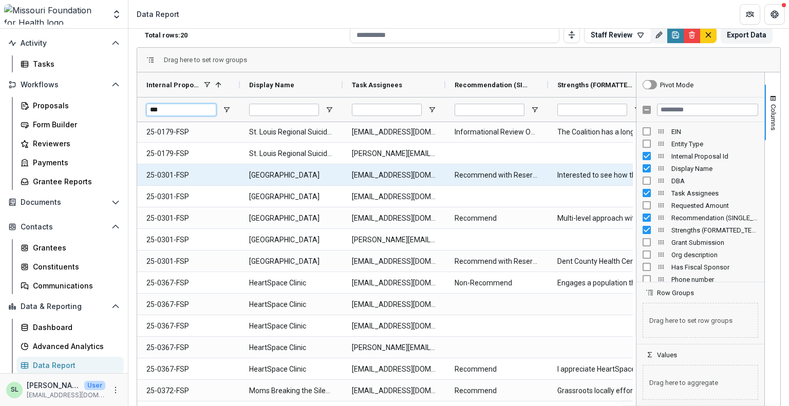
scroll to position [0, 0]
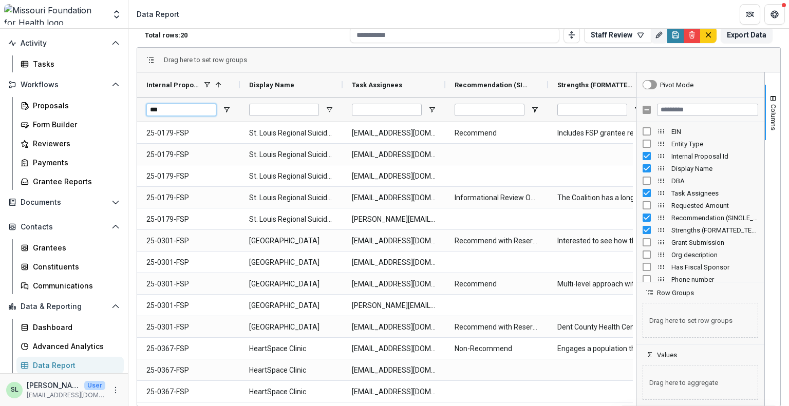
type input "***"
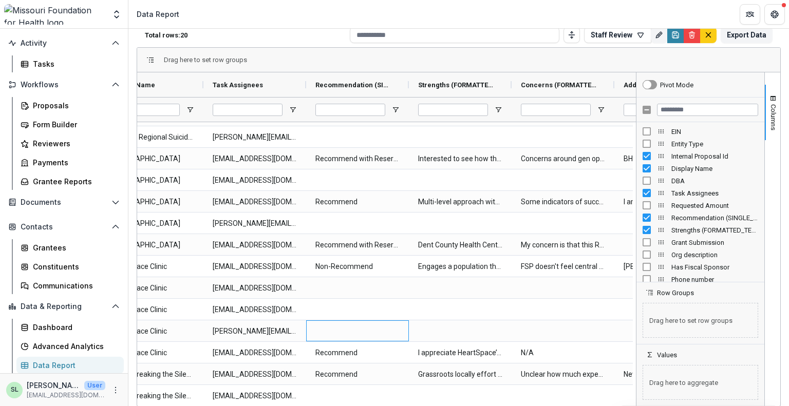
drag, startPoint x: 335, startPoint y: 402, endPoint x: 232, endPoint y: 408, distance: 103.4
click at [232, 406] on html "Skip to content Aggregate Analysis Foundations MFH Workflow Sandbox [US_STATE] …" at bounding box center [394, 203] width 789 height 406
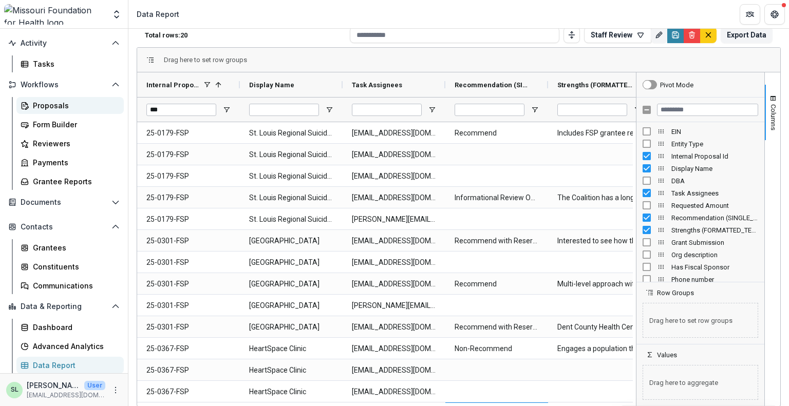
click at [43, 102] on div "Proposals" at bounding box center [74, 105] width 83 height 11
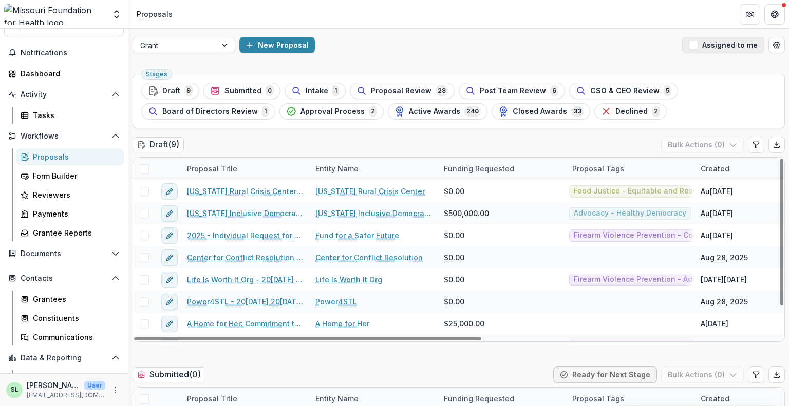
click at [742, 41] on button "Assigned to me" at bounding box center [723, 45] width 82 height 16
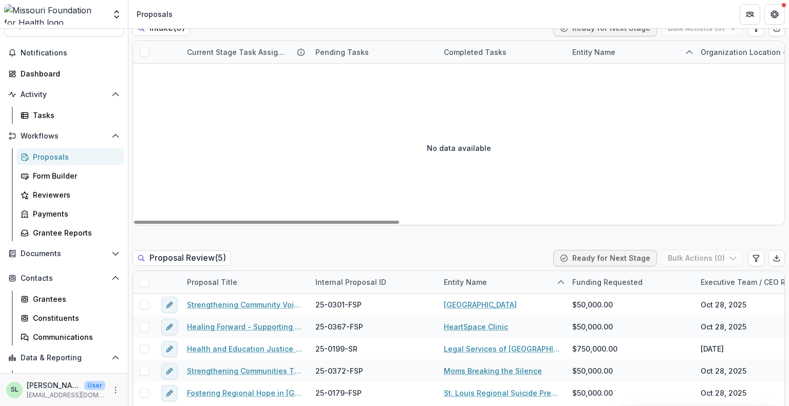
scroll to position [770, 0]
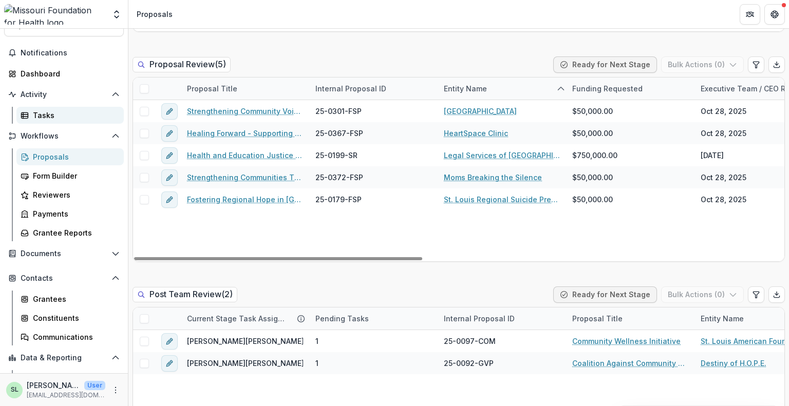
click at [36, 117] on div "Tasks" at bounding box center [74, 115] width 83 height 11
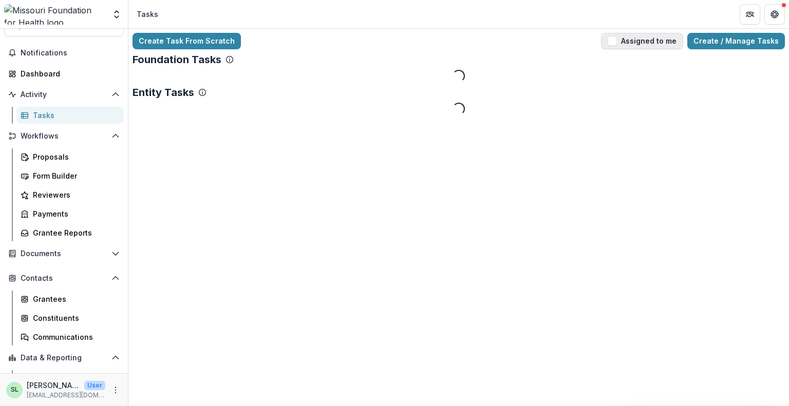
click at [670, 43] on button "Assigned to me" at bounding box center [642, 41] width 82 height 16
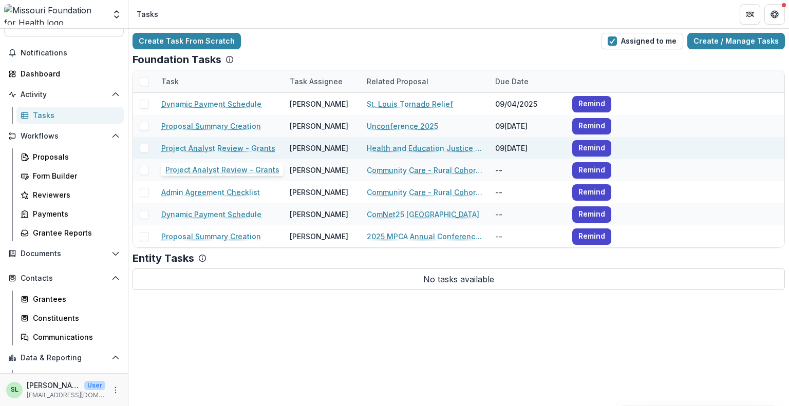
click at [211, 149] on link "Project Analyst Review - Grants" at bounding box center [218, 148] width 114 height 11
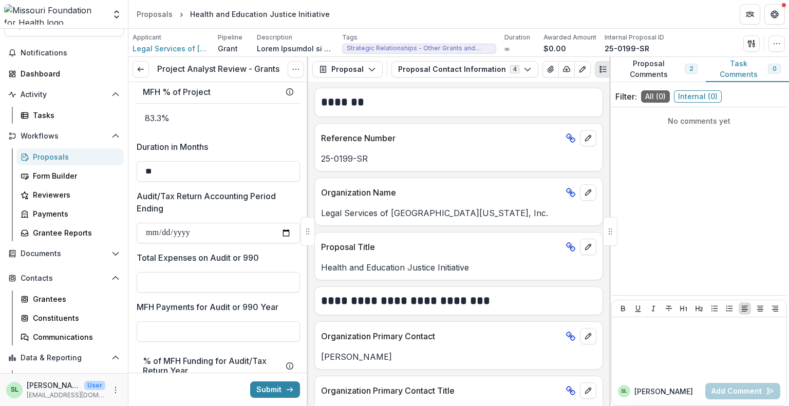
scroll to position [1387, 0]
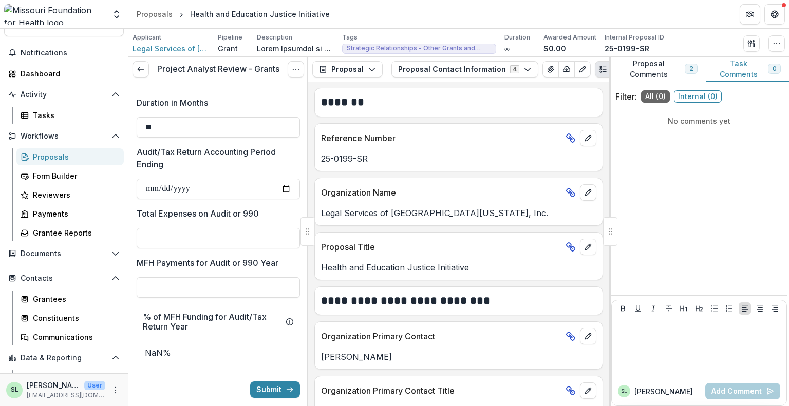
click at [743, 70] on button "Task Comments 0" at bounding box center [747, 69] width 83 height 25
click at [648, 75] on button "Proposal Comments 2" at bounding box center [657, 69] width 97 height 25
